Goal: Task Accomplishment & Management: Manage account settings

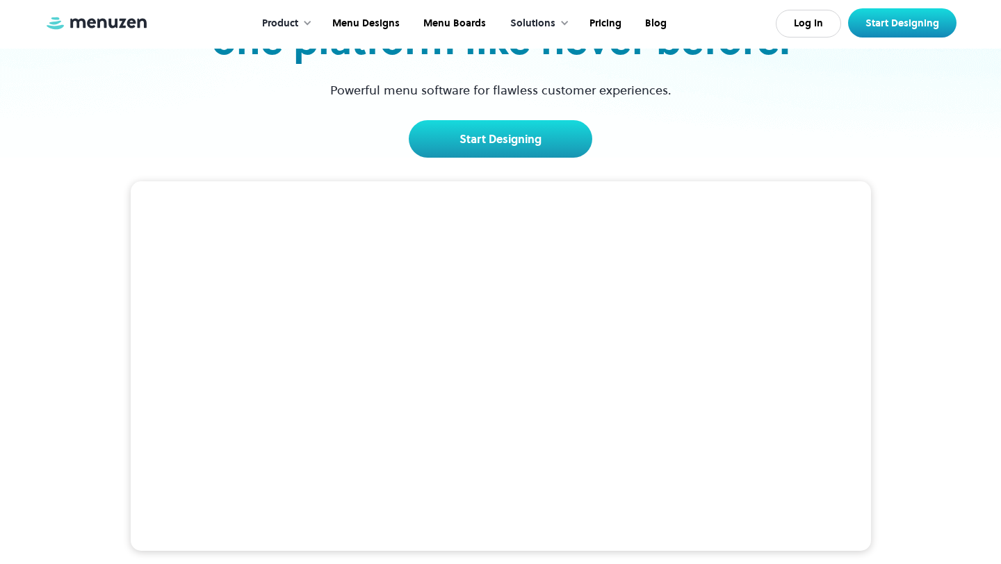
scroll to position [171, 0]
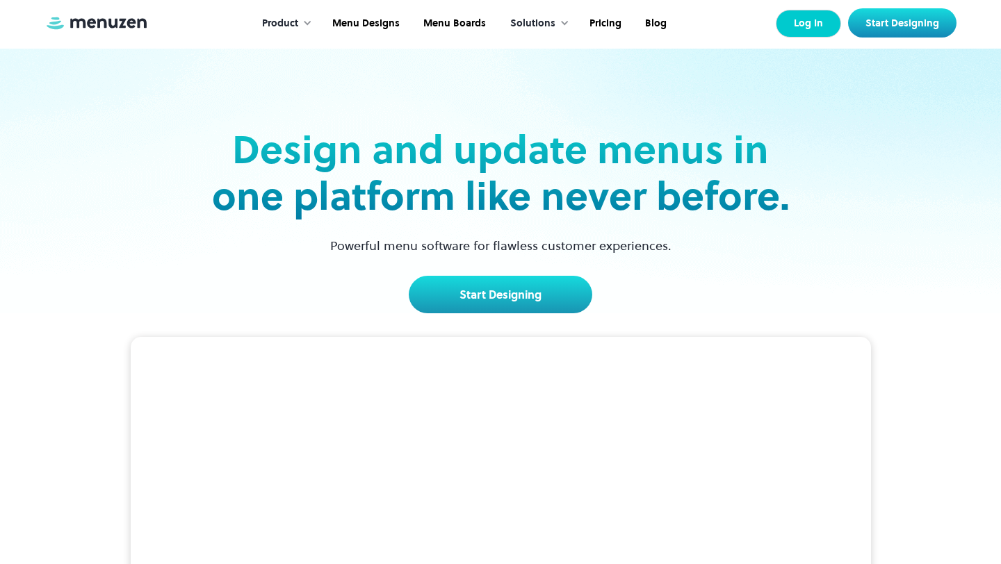
click at [821, 27] on link "Log In" at bounding box center [807, 24] width 65 height 28
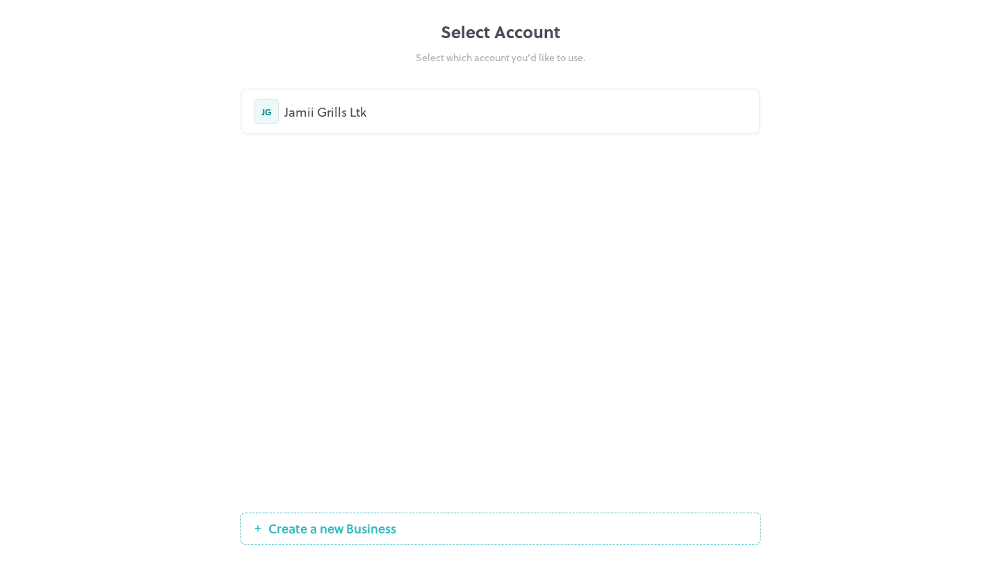
click at [411, 535] on button "Create a new Business" at bounding box center [500, 529] width 521 height 32
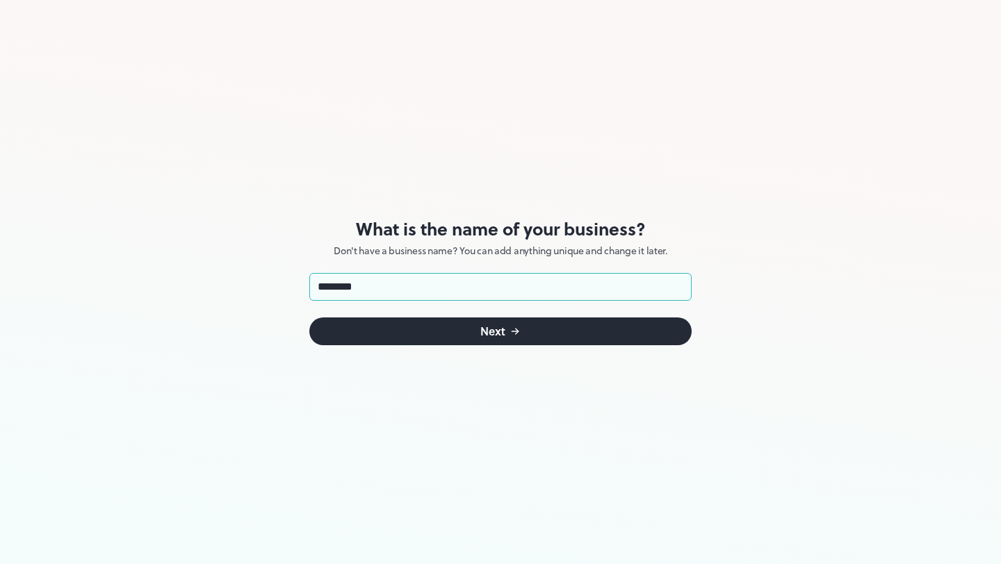
type input "********"
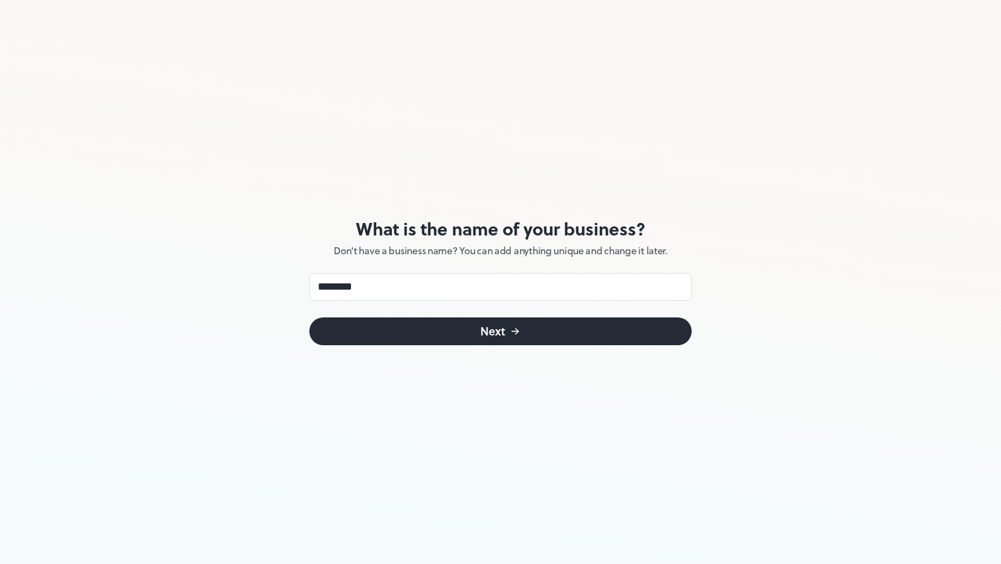
click at [483, 334] on div "Next" at bounding box center [492, 331] width 25 height 11
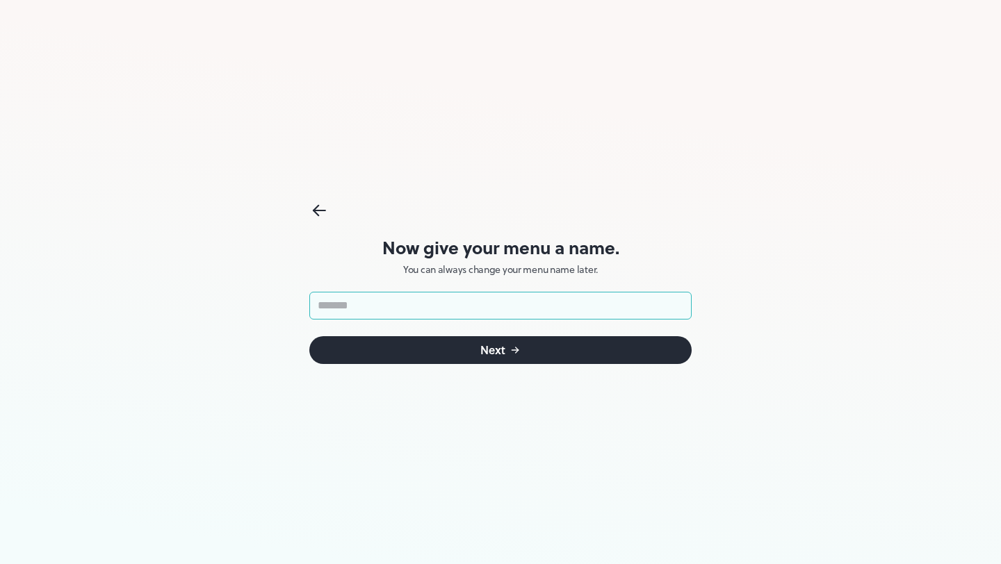
click at [484, 300] on input "text" at bounding box center [500, 306] width 382 height 28
type input "**********"
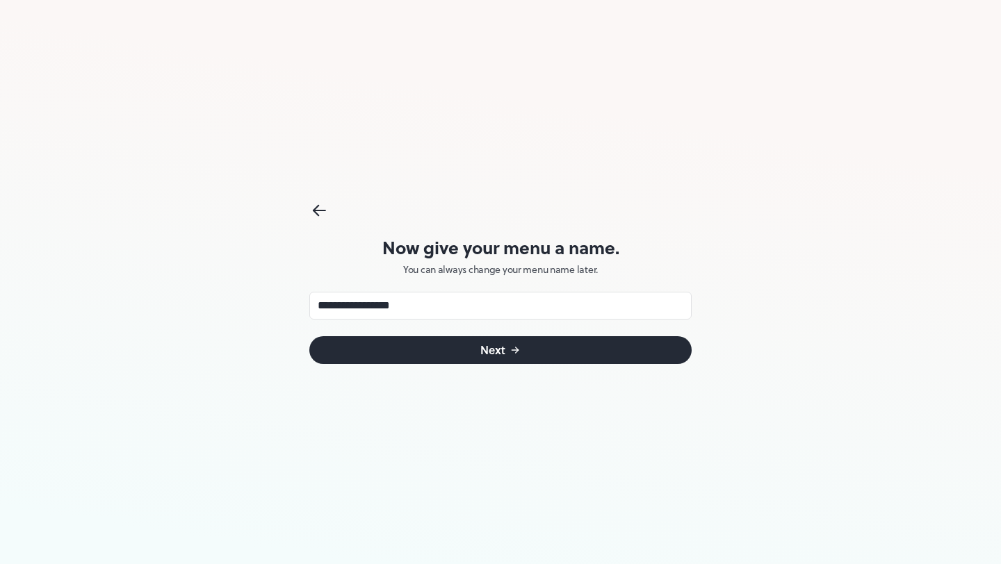
click at [517, 350] on icon "submit" at bounding box center [514, 350] width 6 height 0
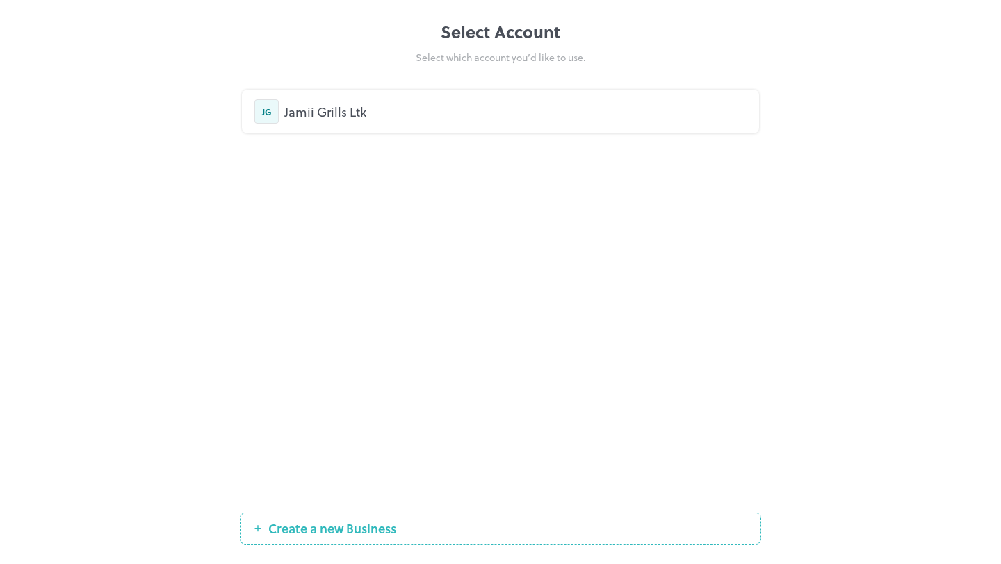
click at [347, 111] on div "Jamii Grills Ltk" at bounding box center [515, 111] width 462 height 19
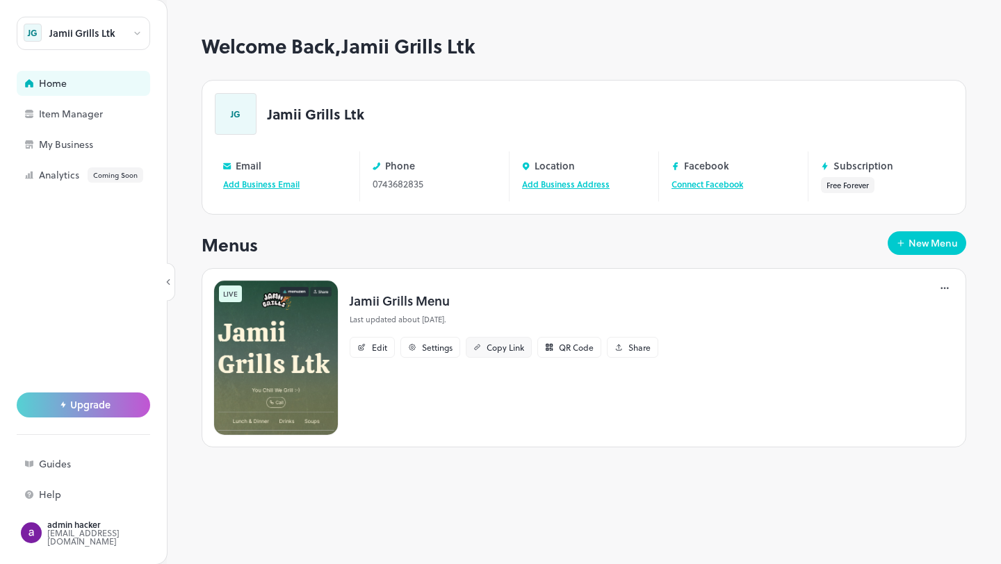
click at [492, 348] on div "Copy Link" at bounding box center [505, 347] width 38 height 8
click at [369, 350] on div "Edit" at bounding box center [372, 347] width 45 height 21
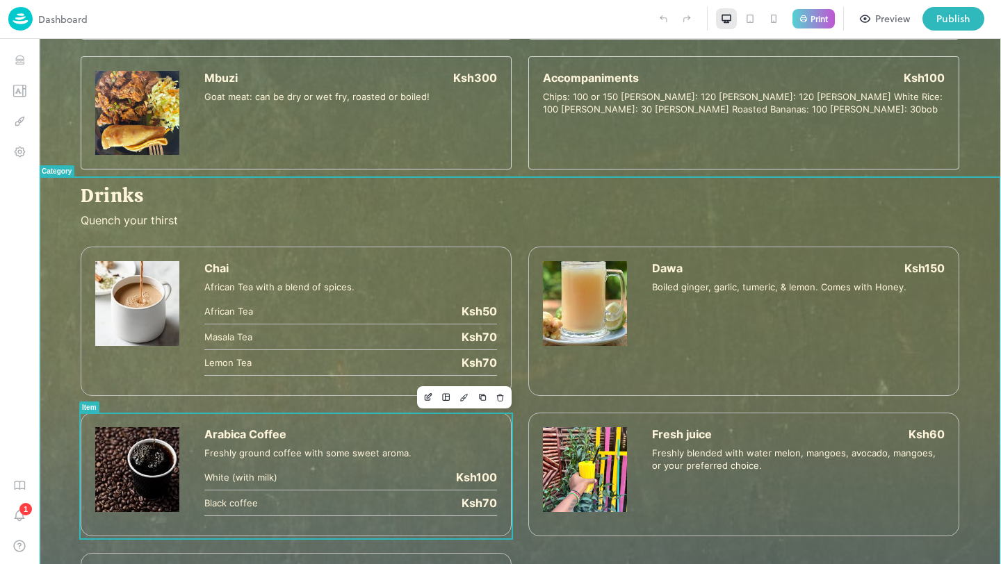
scroll to position [632, 0]
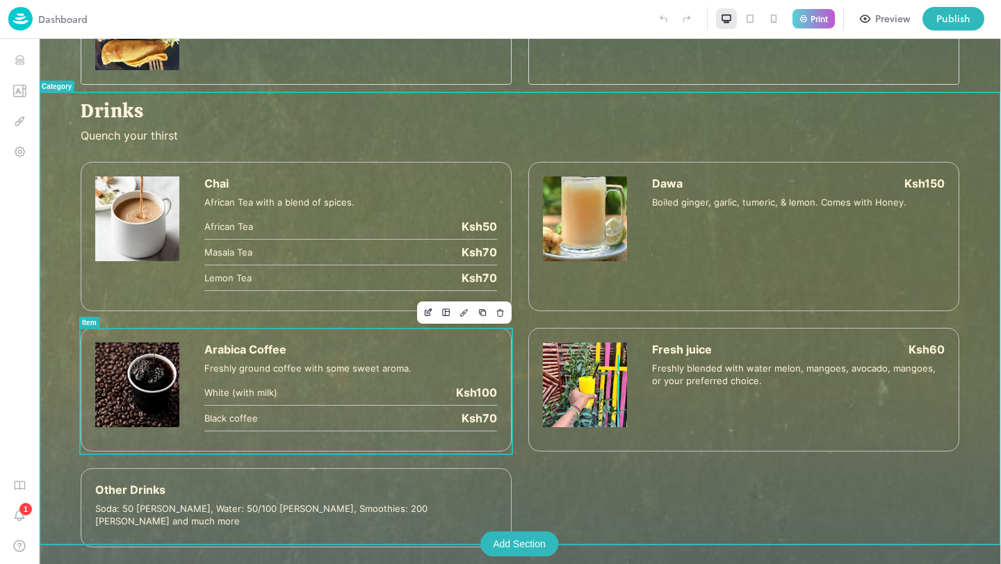
click at [484, 425] on span "Ksh70" at bounding box center [478, 418] width 35 height 14
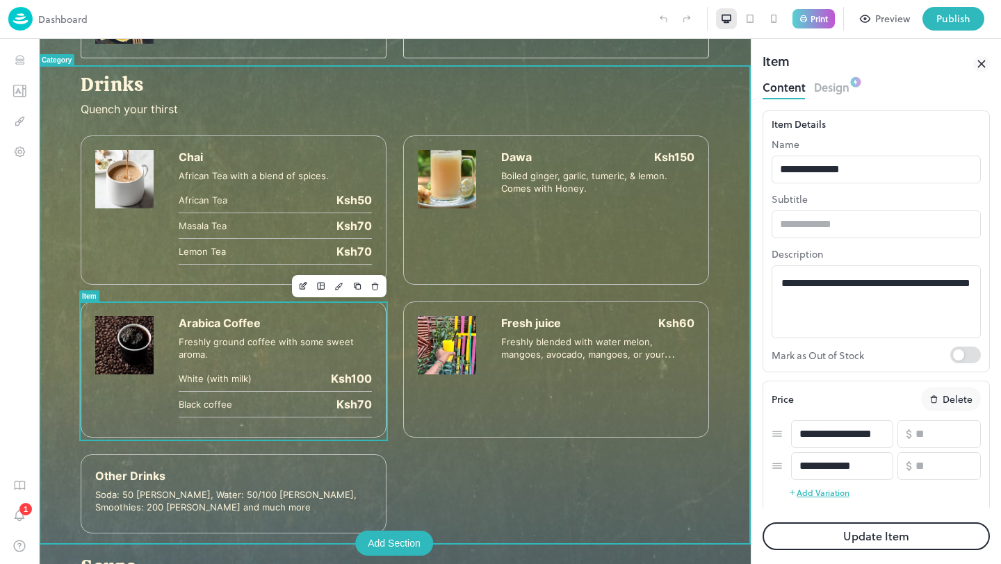
click at [361, 409] on span "Ksh70" at bounding box center [353, 404] width 35 height 14
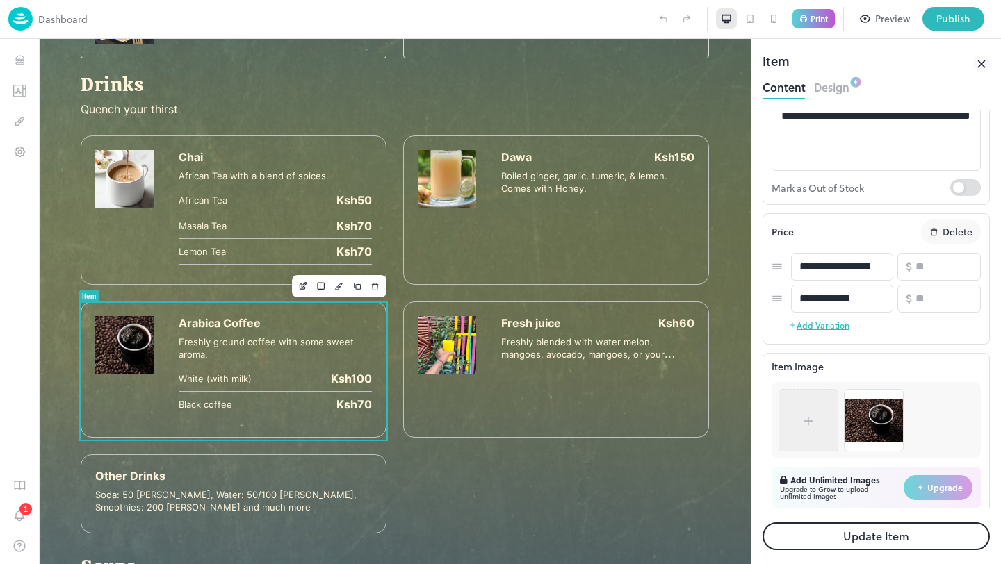
scroll to position [206, 0]
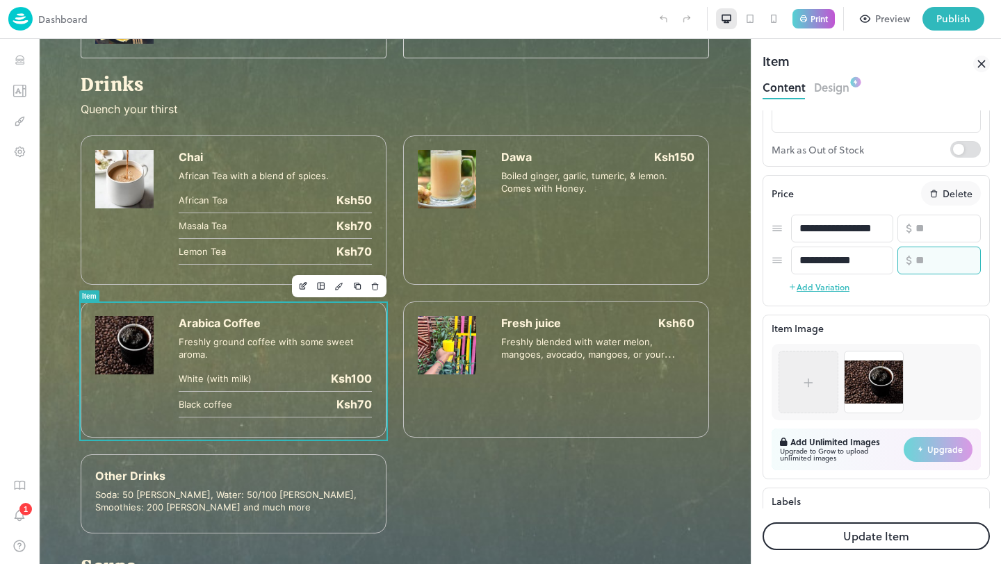
click at [929, 258] on input "**" at bounding box center [947, 261] width 65 height 28
type input "*"
type input "**"
click at [926, 293] on div "**********" at bounding box center [875, 239] width 209 height 116
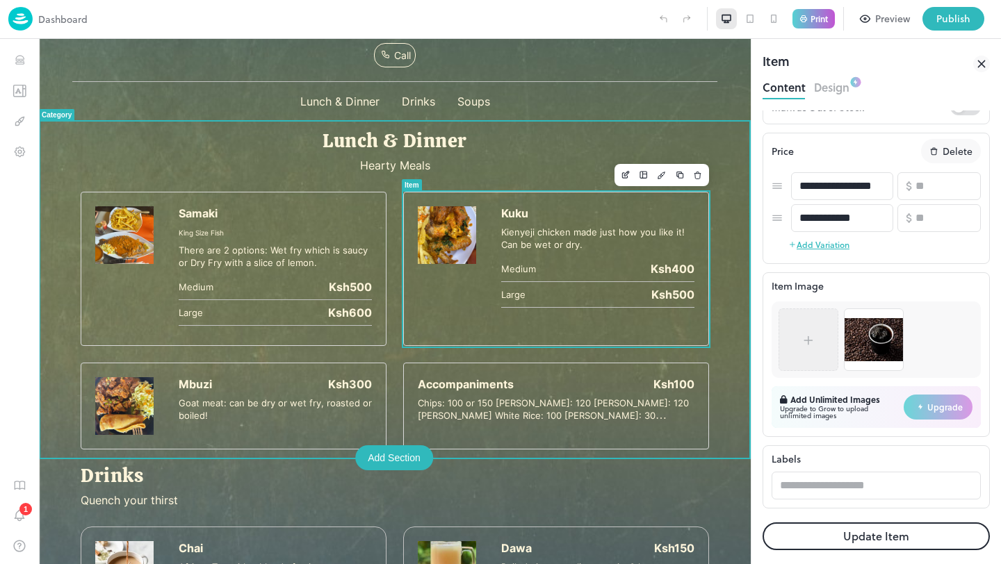
scroll to position [261, 0]
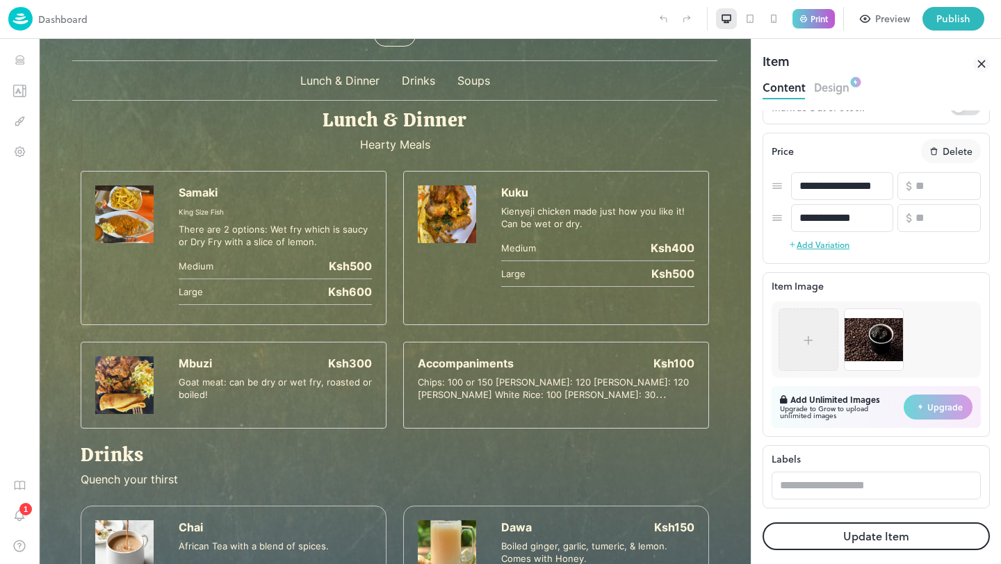
click at [867, 534] on button "Update Item" at bounding box center [875, 537] width 227 height 28
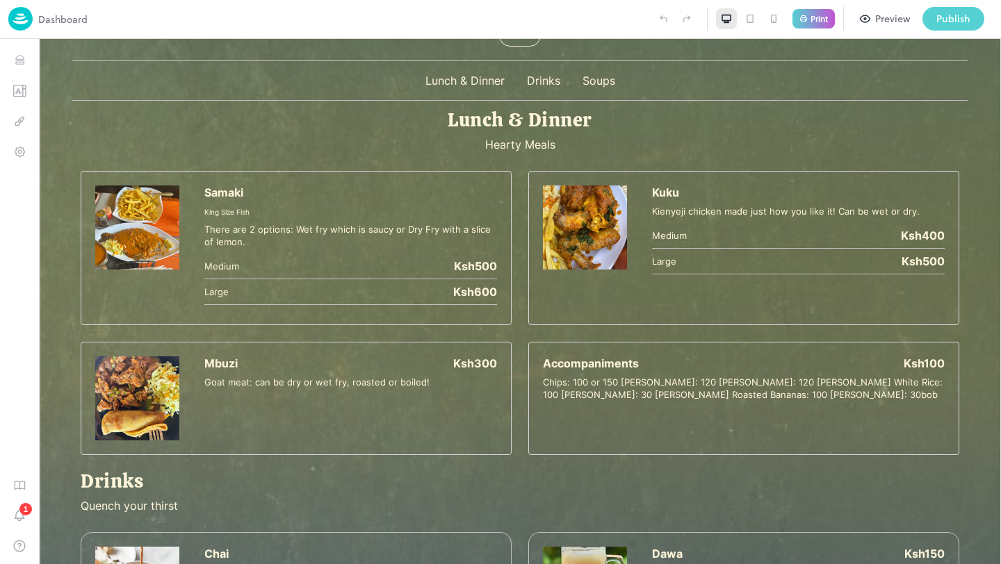
click at [962, 19] on div "Publish" at bounding box center [953, 18] width 34 height 15
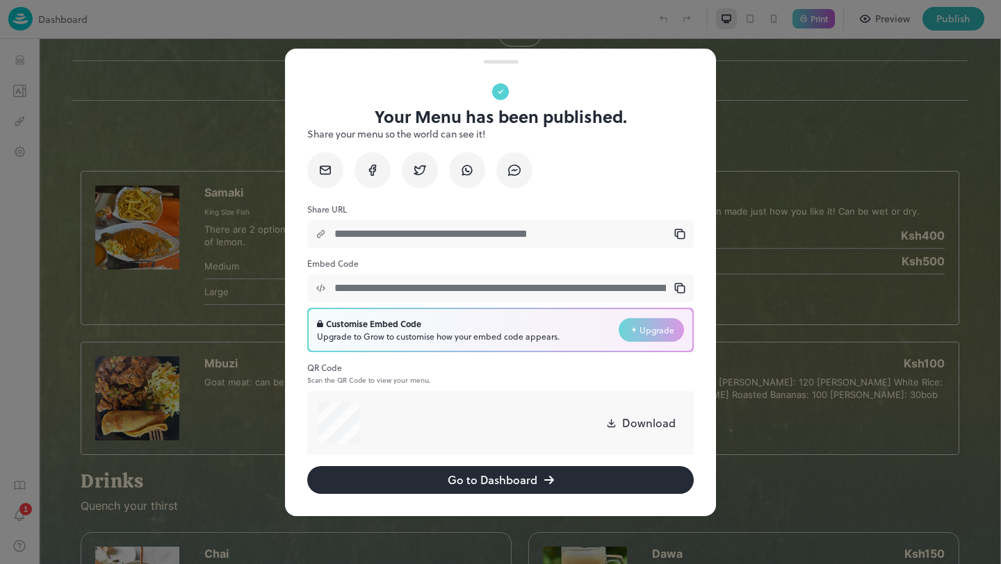
click at [766, 144] on div at bounding box center [500, 282] width 1001 height 564
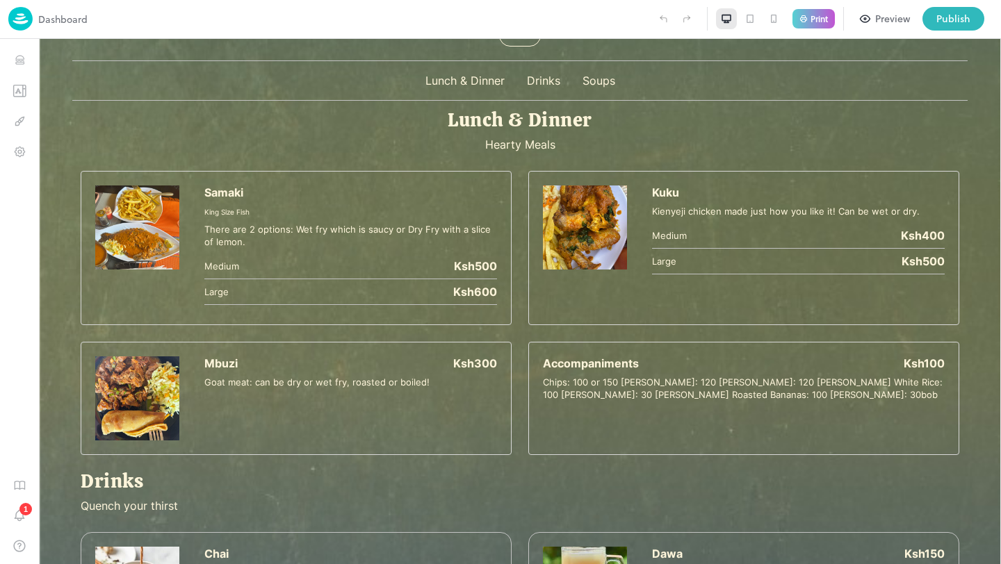
click at [17, 21] on img at bounding box center [20, 19] width 24 height 24
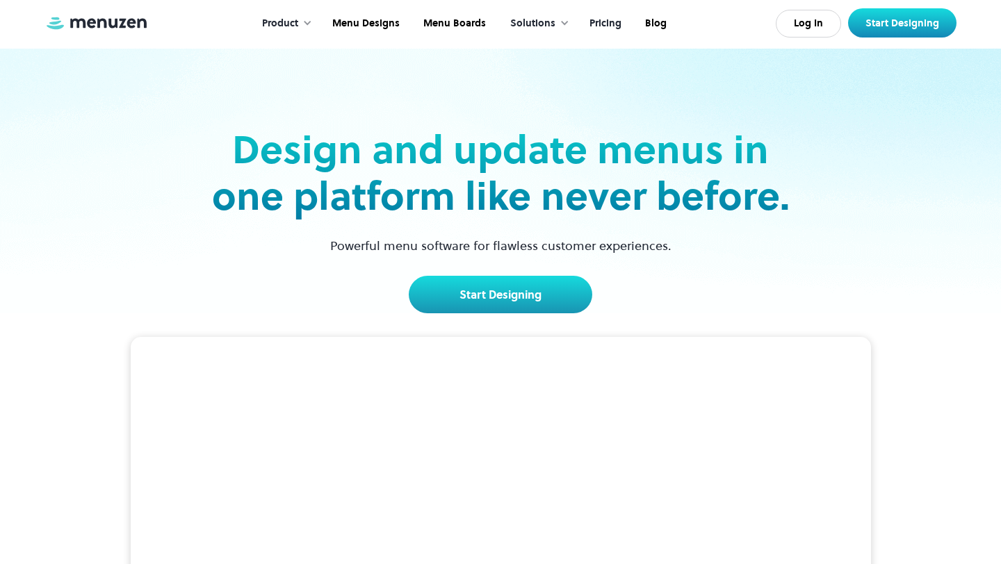
click at [609, 23] on link "Pricing" at bounding box center [604, 23] width 56 height 43
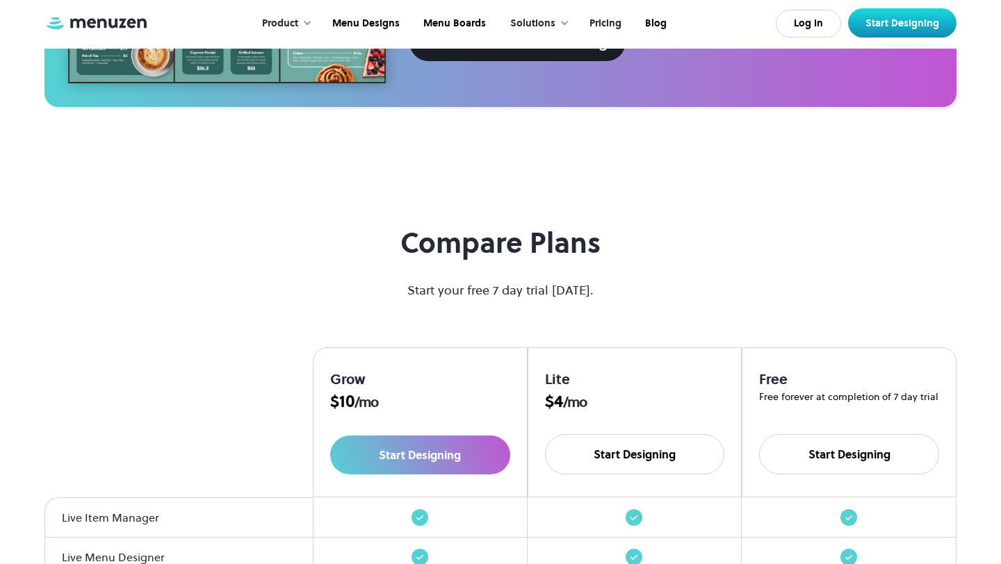
scroll to position [1001, 0]
